Goal: Transaction & Acquisition: Purchase product/service

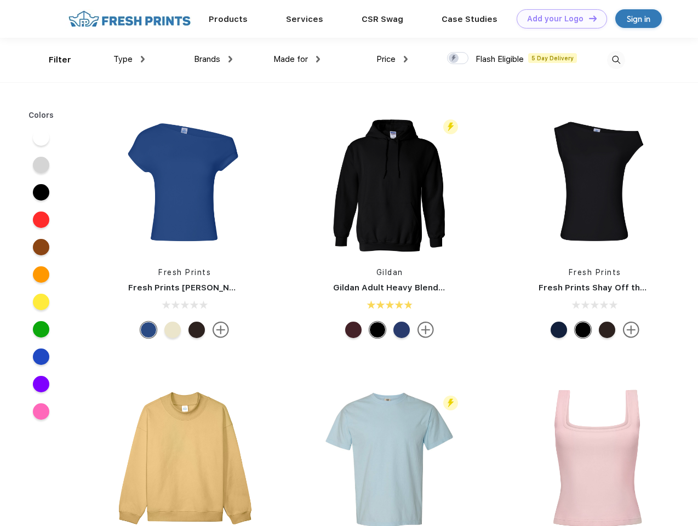
scroll to position [1, 0]
click at [558, 19] on link "Add your Logo Design Tool" at bounding box center [562, 18] width 90 height 19
click at [0, 0] on div "Design Tool" at bounding box center [0, 0] width 0 height 0
click at [588, 18] on link "Add your Logo Design Tool" at bounding box center [562, 18] width 90 height 19
click at [53, 60] on div "Filter" at bounding box center [60, 60] width 22 height 13
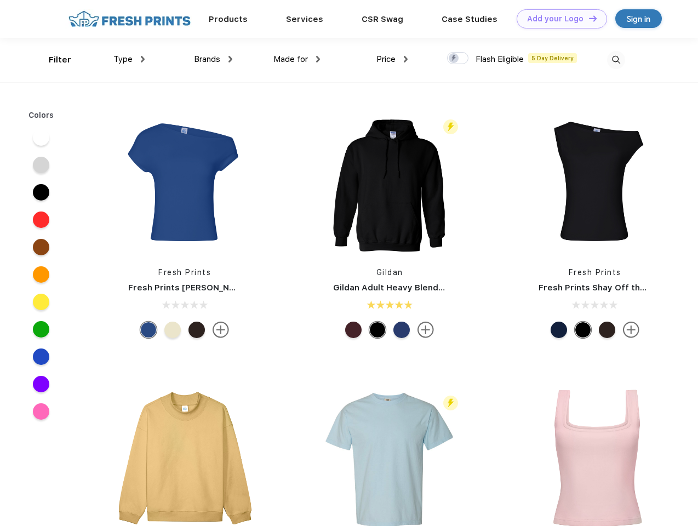
click at [129, 59] on span "Type" at bounding box center [122, 59] width 19 height 10
click at [213, 59] on span "Brands" at bounding box center [207, 59] width 26 height 10
click at [297, 59] on span "Made for" at bounding box center [290, 59] width 35 height 10
click at [392, 59] on span "Price" at bounding box center [385, 59] width 19 height 10
click at [458, 59] on div at bounding box center [457, 58] width 21 height 12
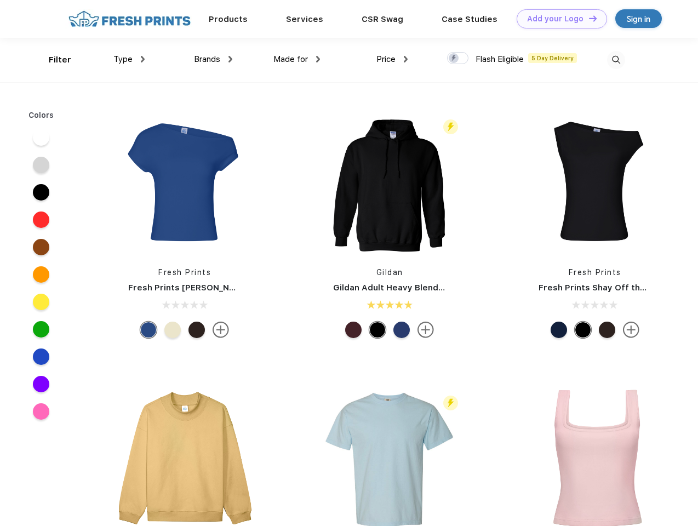
click at [454, 59] on input "checkbox" at bounding box center [450, 54] width 7 height 7
click at [616, 60] on img at bounding box center [616, 60] width 18 height 18
